Goal: Transaction & Acquisition: Purchase product/service

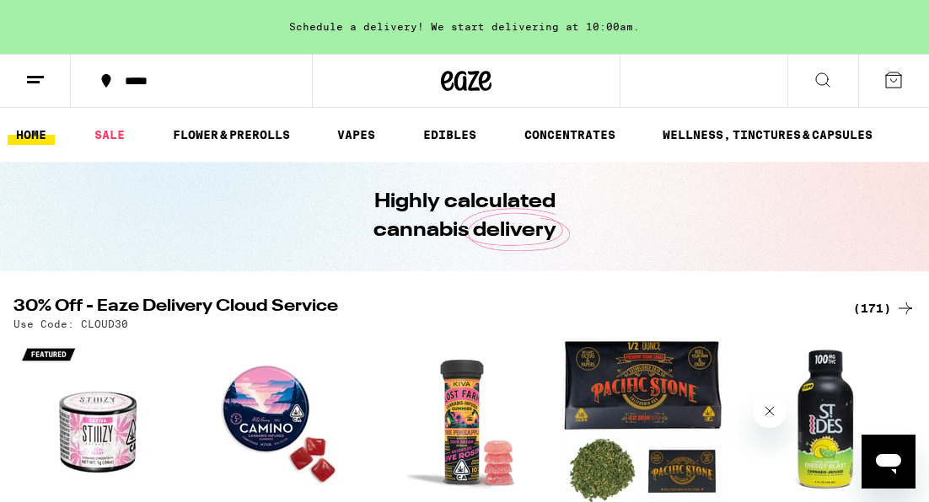
click at [39, 78] on icon at bounding box center [35, 80] width 20 height 20
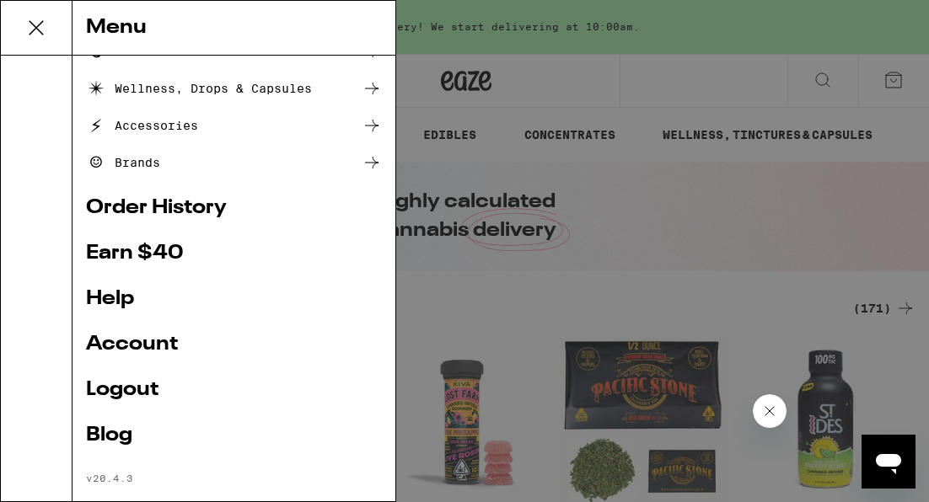
scroll to position [272, 0]
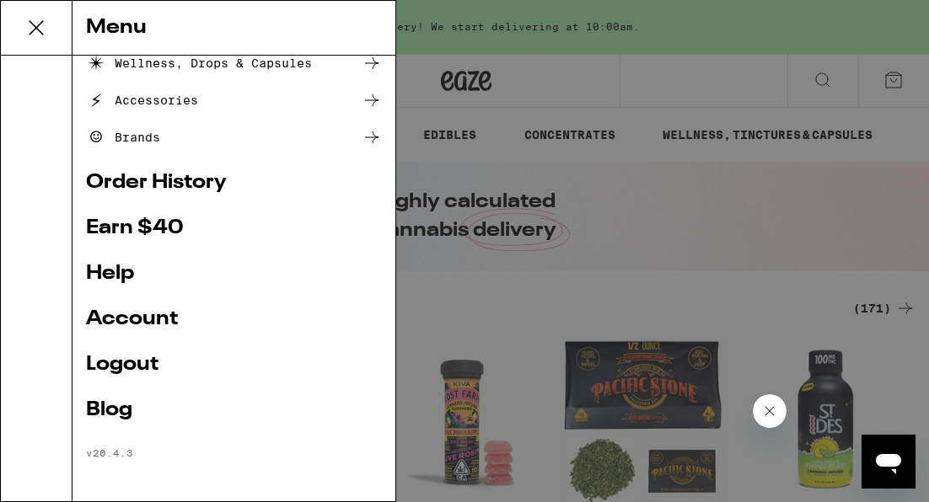
click at [132, 313] on link "Account" at bounding box center [234, 319] width 296 height 20
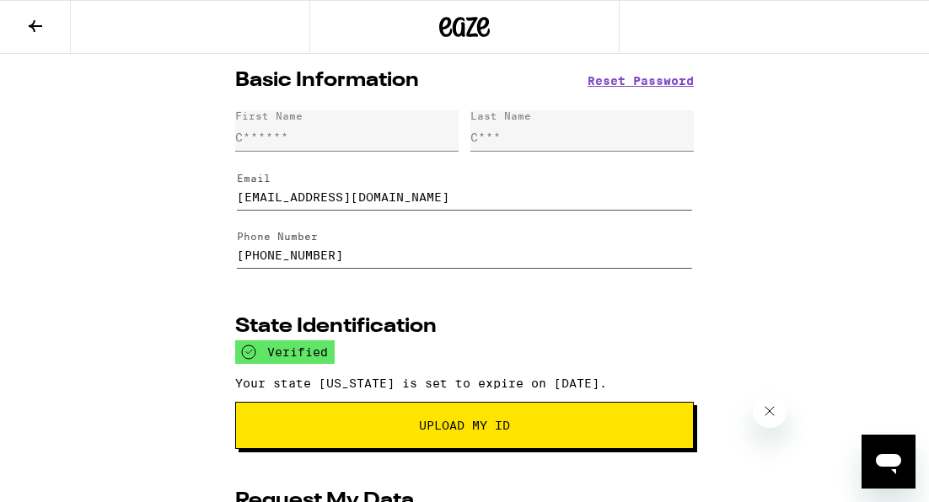
click at [37, 29] on icon at bounding box center [35, 26] width 20 height 20
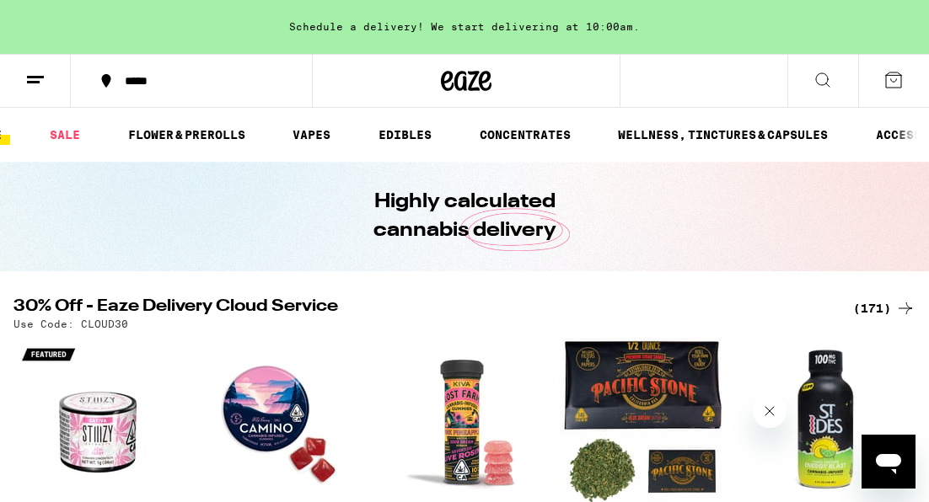
scroll to position [0, 46]
click at [306, 136] on link "VAPES" at bounding box center [310, 135] width 55 height 20
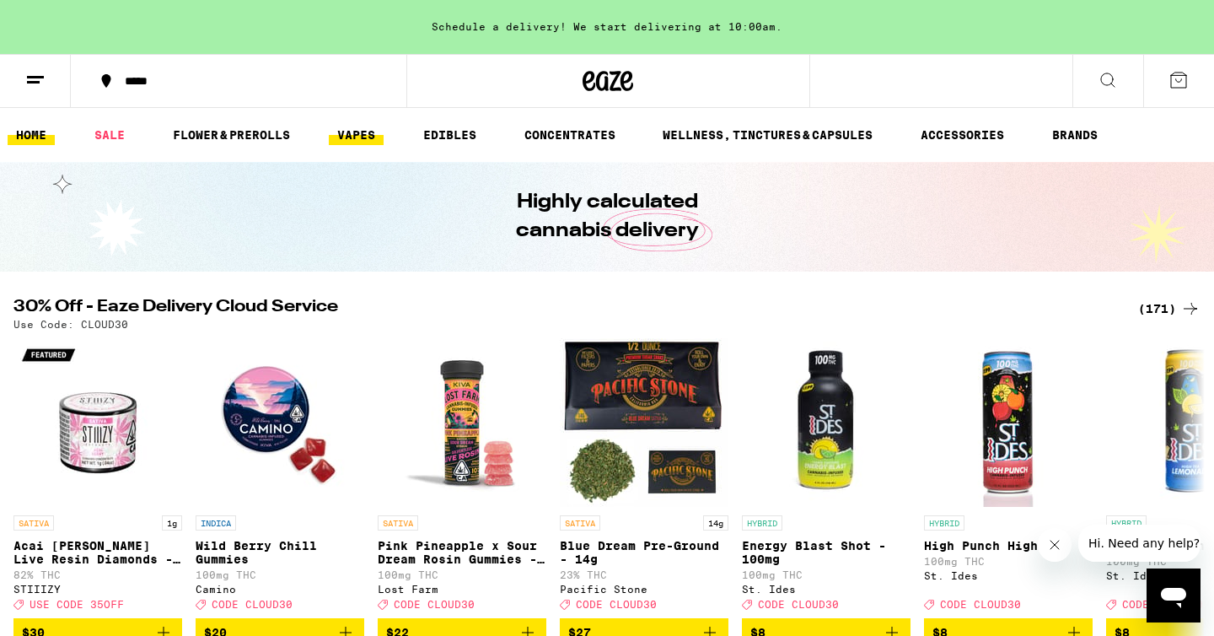
click at [351, 137] on link "VAPES" at bounding box center [356, 135] width 55 height 20
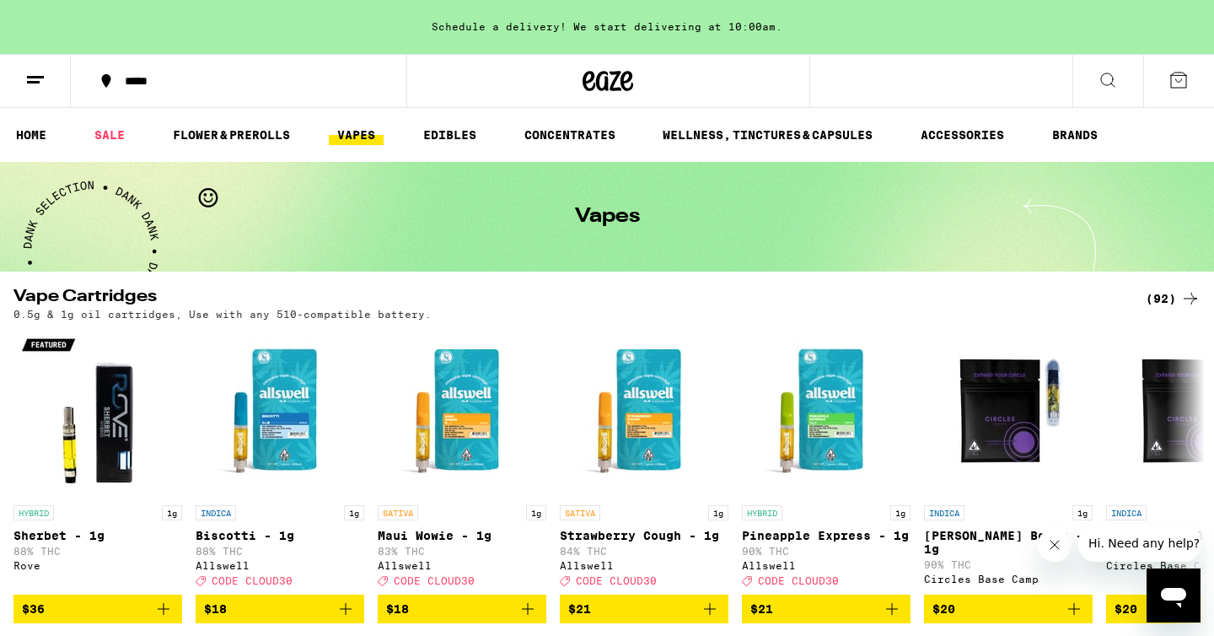
scroll to position [90, 0]
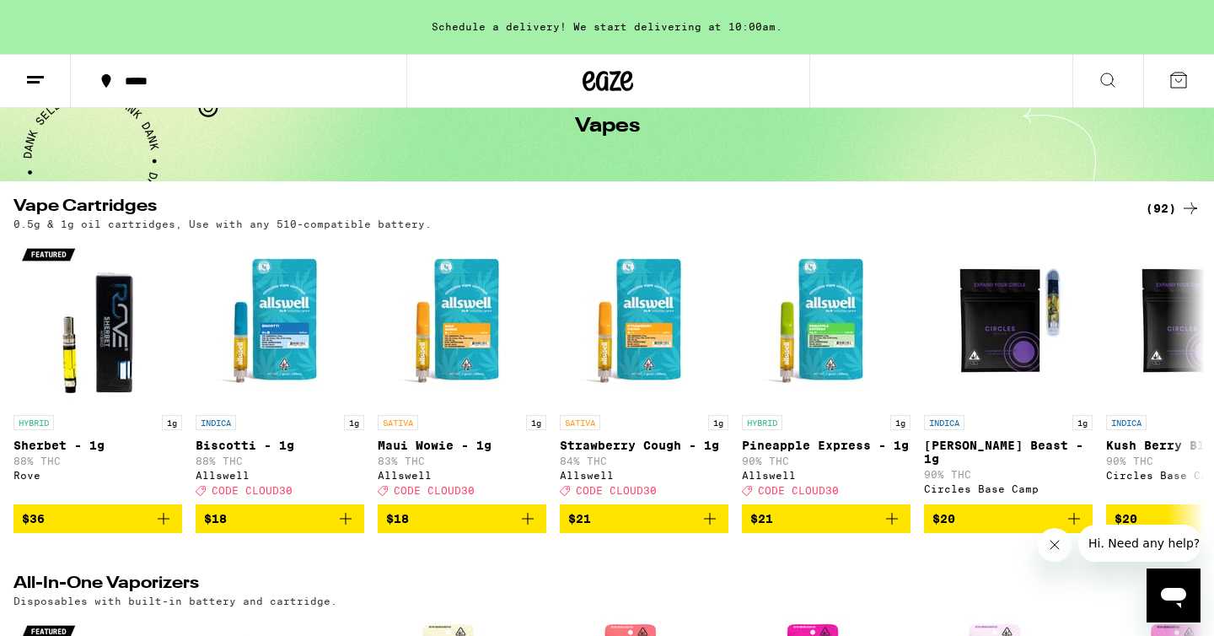
click at [1165, 200] on div "(92)" at bounding box center [1172, 208] width 55 height 20
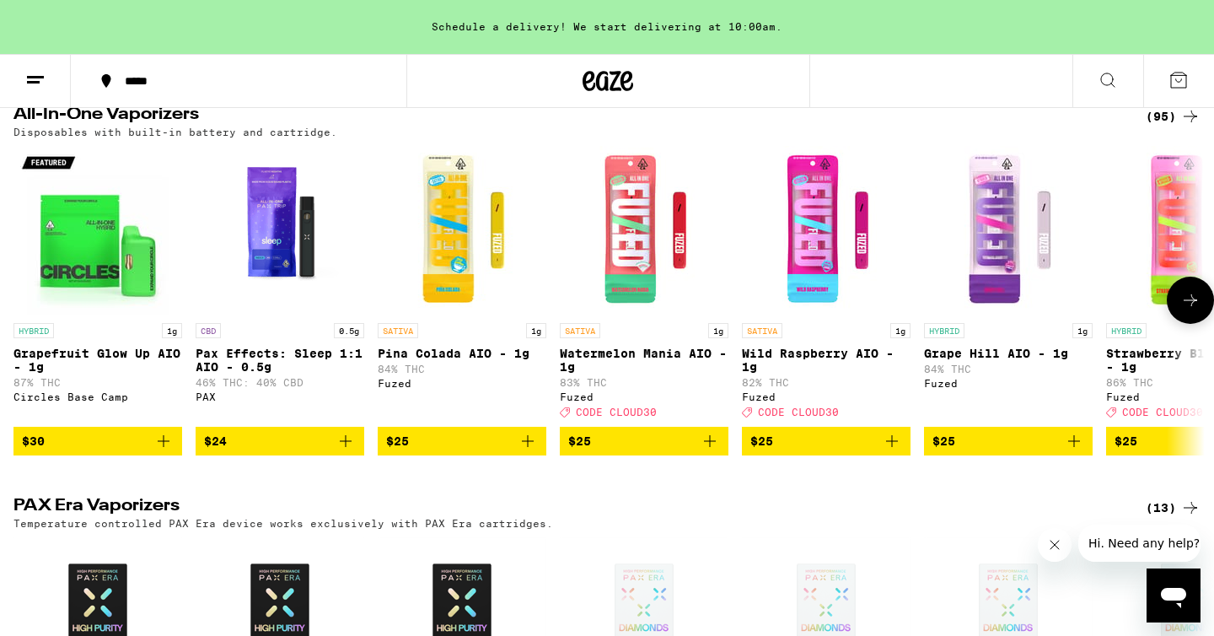
scroll to position [562, 0]
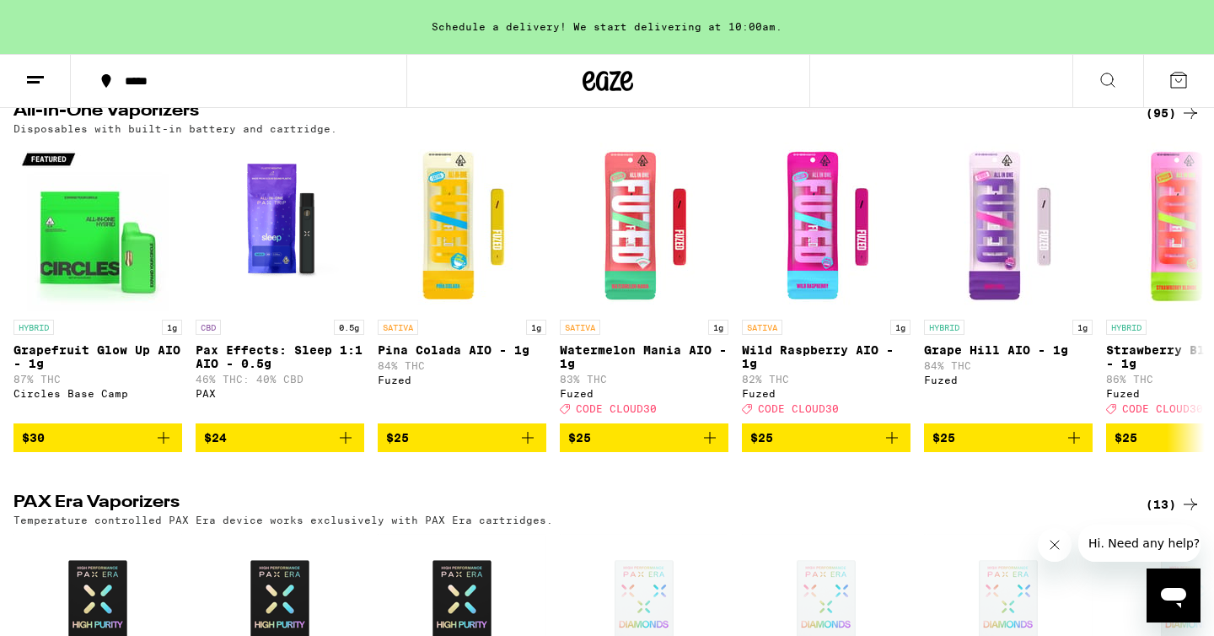
click at [1155, 121] on div "(95)" at bounding box center [1172, 113] width 55 height 20
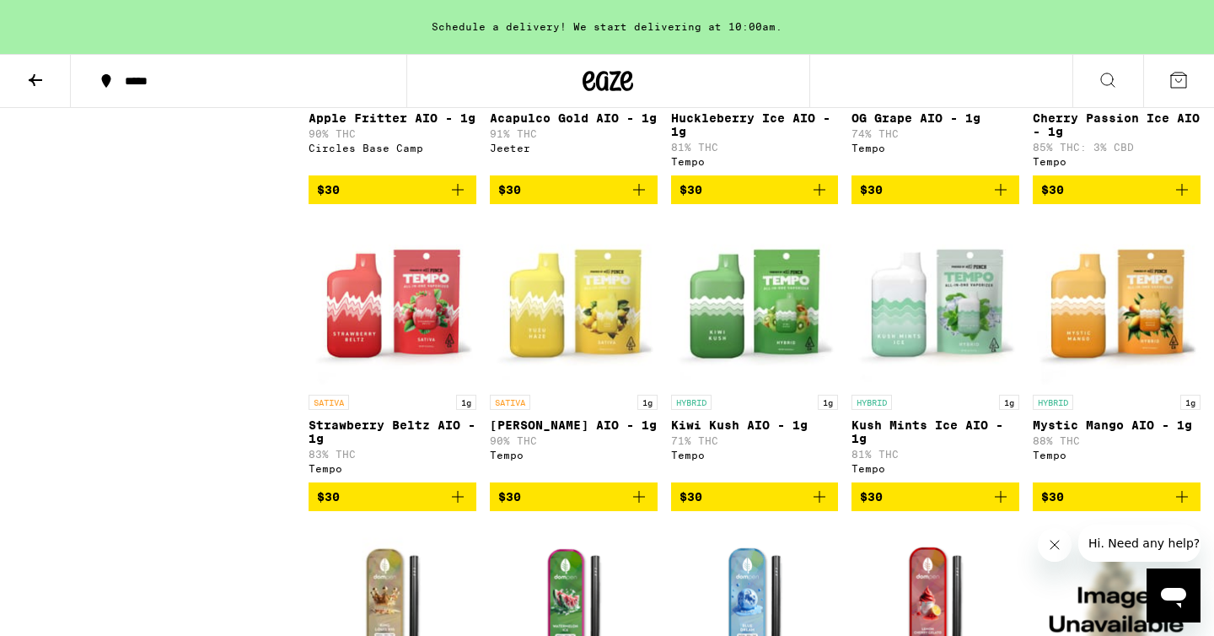
scroll to position [2564, 0]
